Goal: Register for event/course

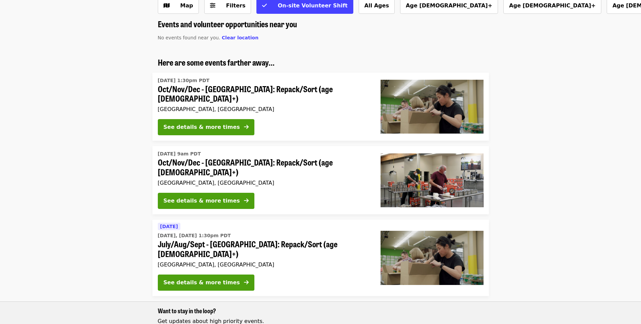
scroll to position [34, 0]
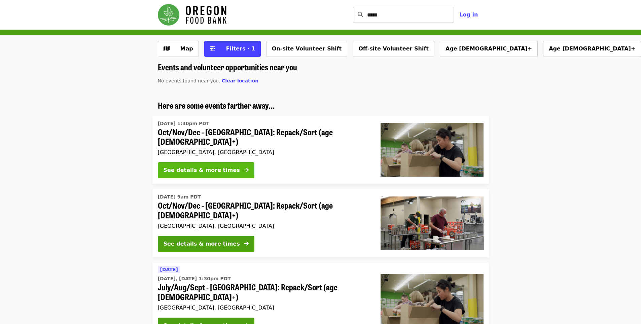
click at [203, 166] on div "See details & more times" at bounding box center [201, 170] width 76 height 8
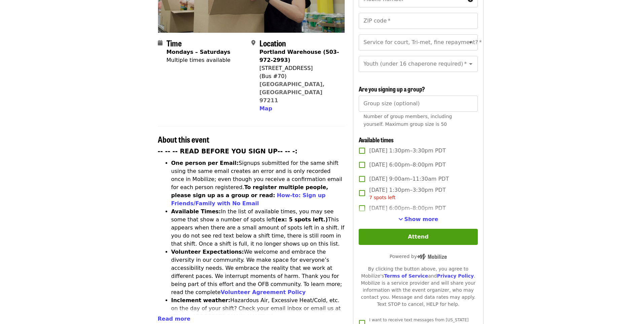
scroll to position [202, 0]
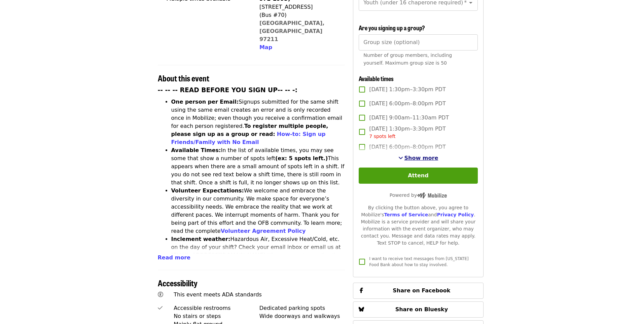
click at [418, 159] on span "Show more" at bounding box center [421, 158] width 34 height 6
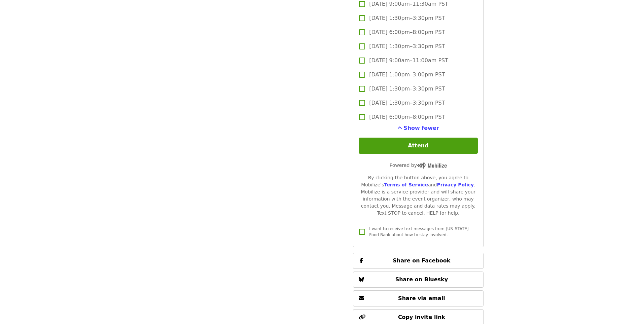
scroll to position [1816, 0]
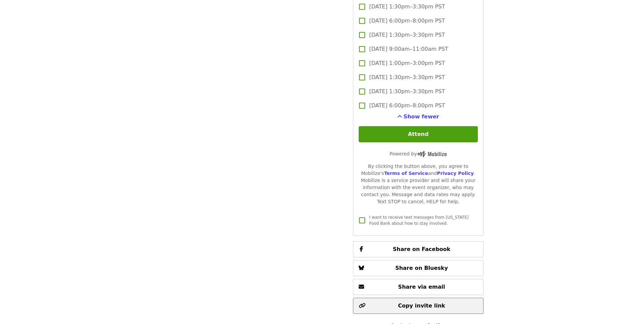
click at [428, 302] on span "Copy invite link" at bounding box center [421, 305] width 47 height 6
